Goal: Find specific page/section: Find specific page/section

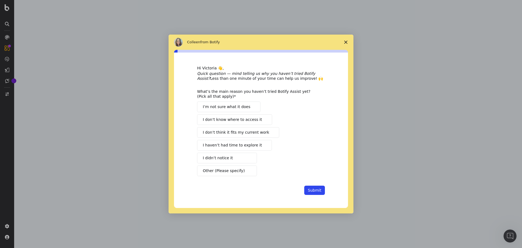
click at [349, 41] on span "Close survey" at bounding box center [345, 42] width 15 height 15
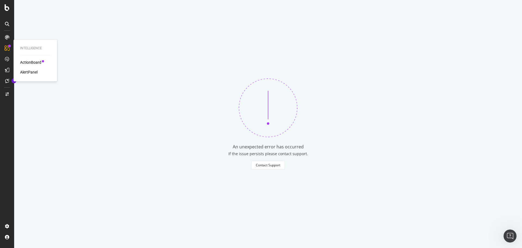
click at [26, 59] on div "Intelligence ActionBoard AlertPanel" at bounding box center [35, 61] width 39 height 40
click at [26, 63] on div "ActionBoard" at bounding box center [30, 62] width 21 height 5
